Goal: Transaction & Acquisition: Purchase product/service

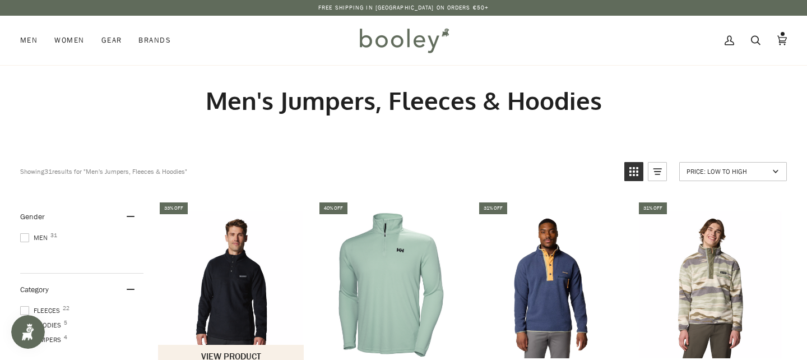
click at [241, 292] on img "Men's Steens Mountain II 1/2 Snap Fleece" at bounding box center [231, 284] width 147 height 147
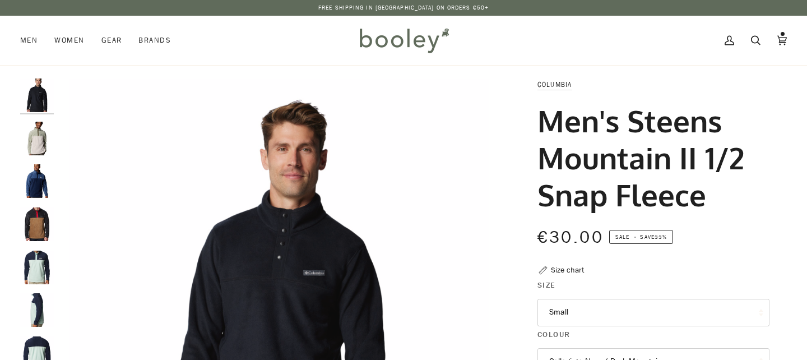
click at [37, 174] on img "Men's Steens Mountain II 1/2 Snap Fleece" at bounding box center [37, 181] width 34 height 34
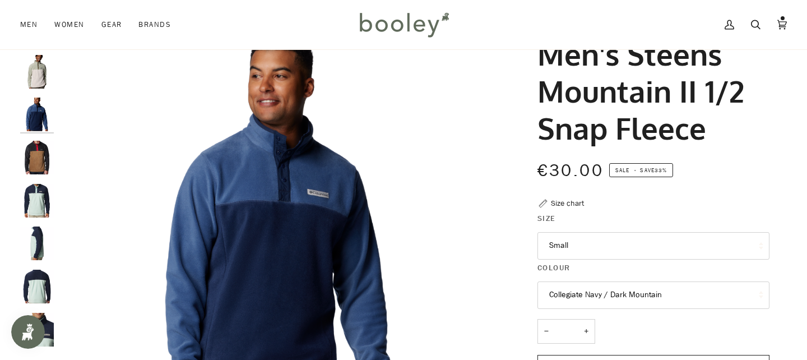
scroll to position [67, 0]
click at [599, 240] on button "Small" at bounding box center [653, 244] width 232 height 27
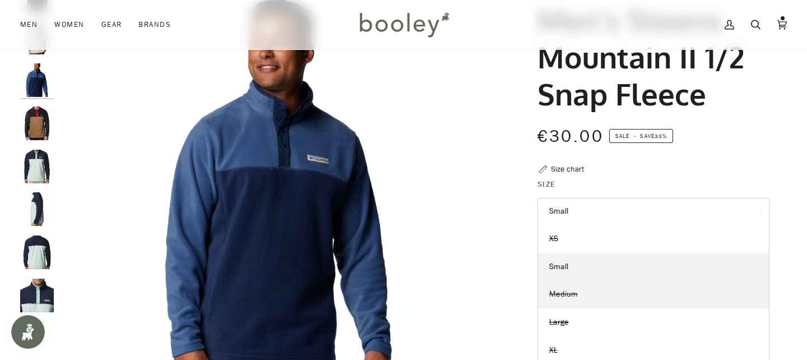
scroll to position [104, 0]
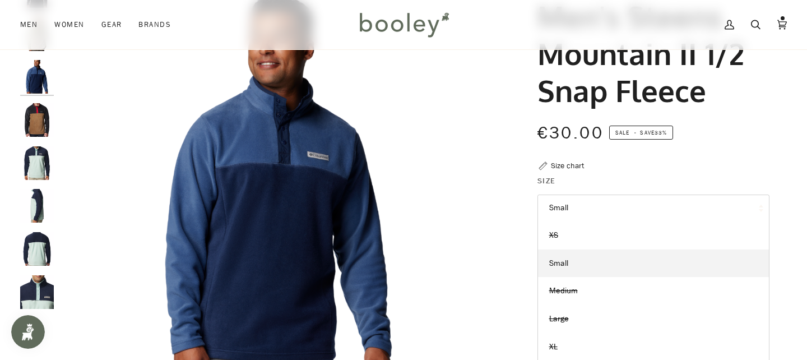
click at [630, 165] on div "Columbia Men's Steens Mountain II 1/2 Snap Fleece €30.00 Sale • Save 33% Size c…" at bounding box center [643, 289] width 252 height 630
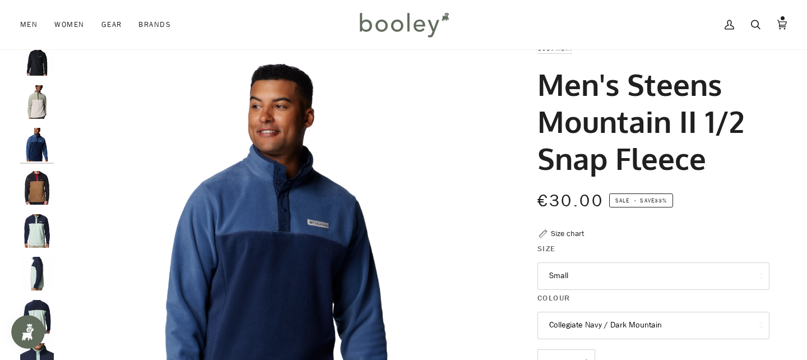
scroll to position [30, 0]
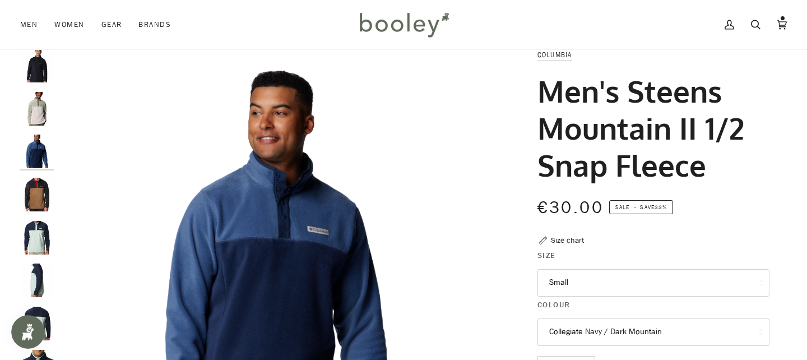
click at [38, 244] on img "Columbia Men's Steens Mountain 1/2 Snap Fleece Spray / Collegiate Navy / Spray …" at bounding box center [37, 238] width 34 height 34
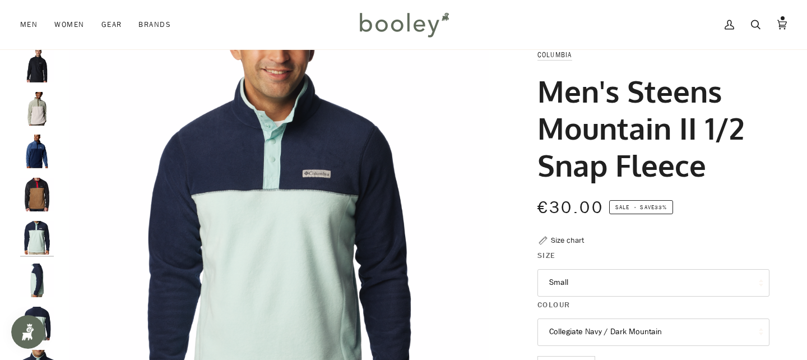
click at [36, 108] on img "Men's Steens Mountain II 1/2 Snap Fleece" at bounding box center [37, 109] width 34 height 34
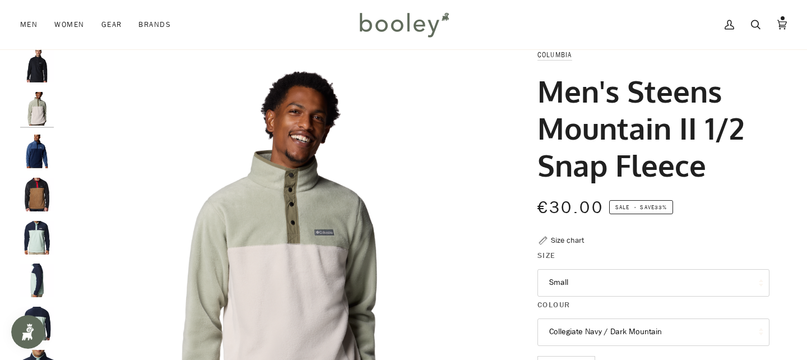
click at [36, 156] on img "Men's Steens Mountain II 1/2 Snap Fleece" at bounding box center [37, 151] width 34 height 34
